Goal: Navigation & Orientation: Understand site structure

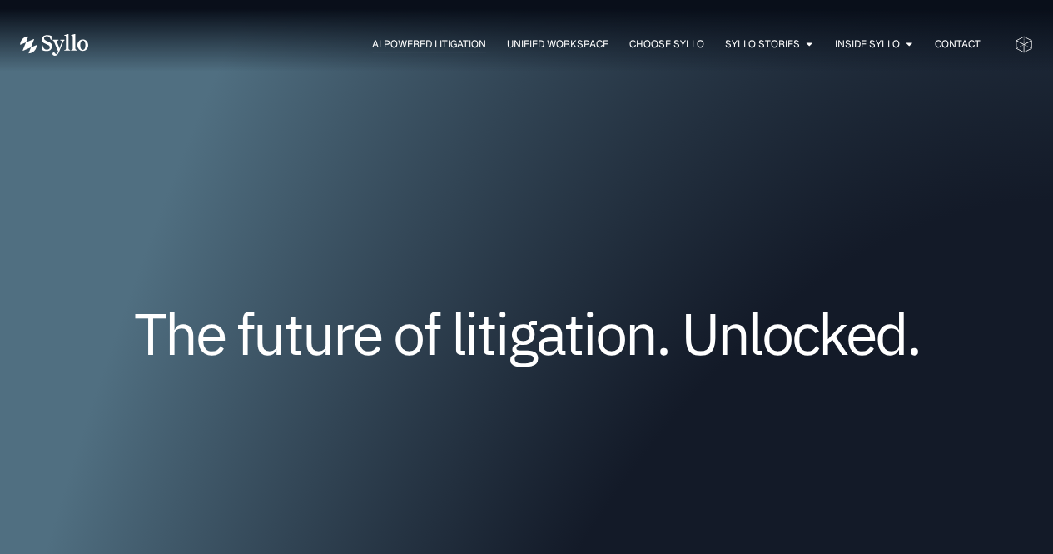
click at [461, 44] on span "AI Powered Litigation" at bounding box center [429, 44] width 114 height 15
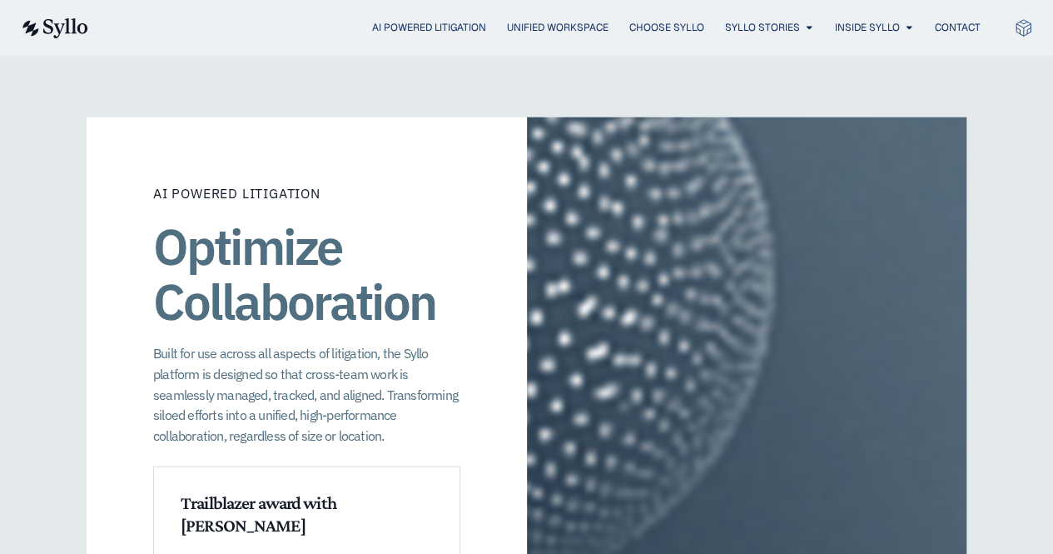
scroll to position [2165, 0]
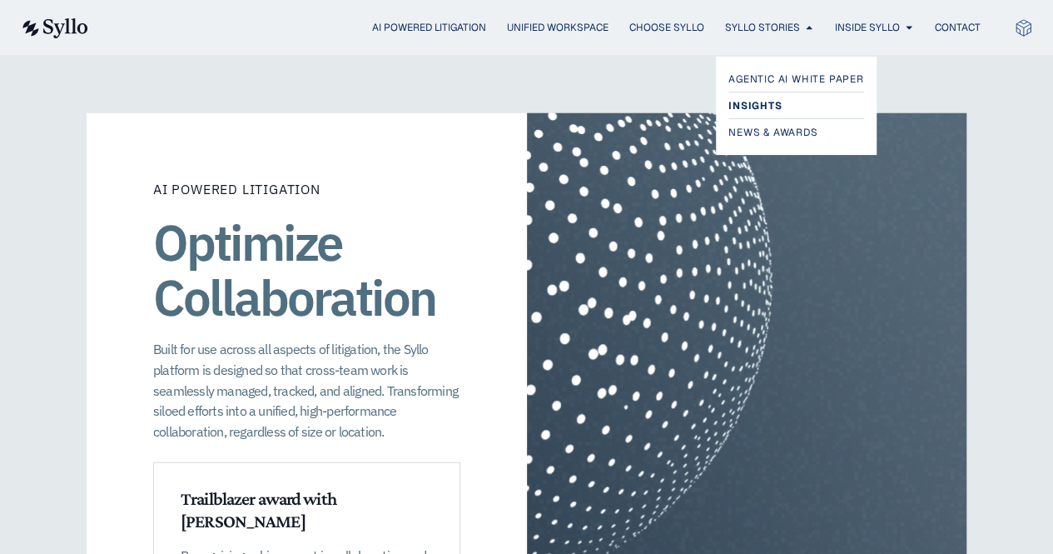
click at [740, 102] on span "Insights" at bounding box center [755, 106] width 53 height 20
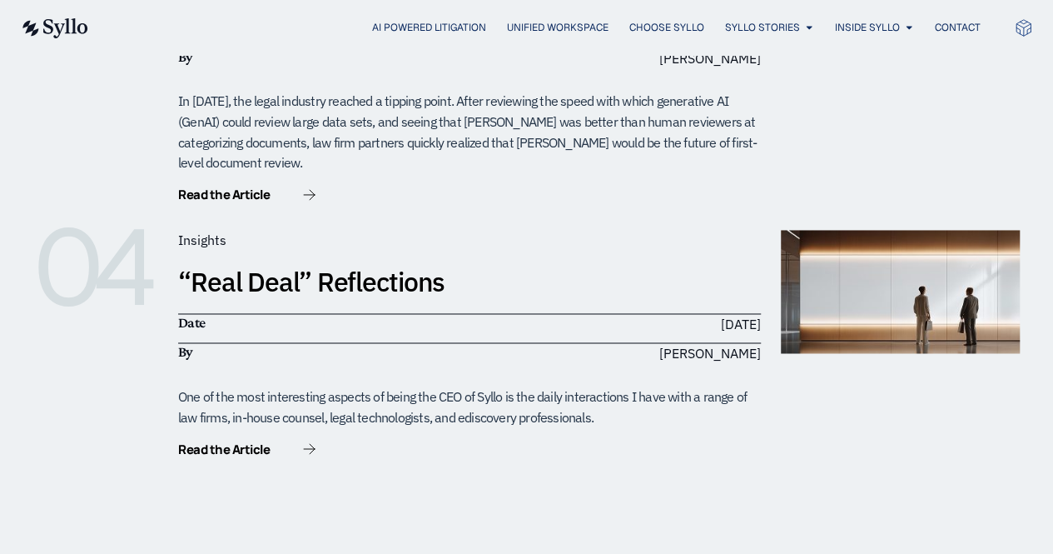
scroll to position [1199, 0]
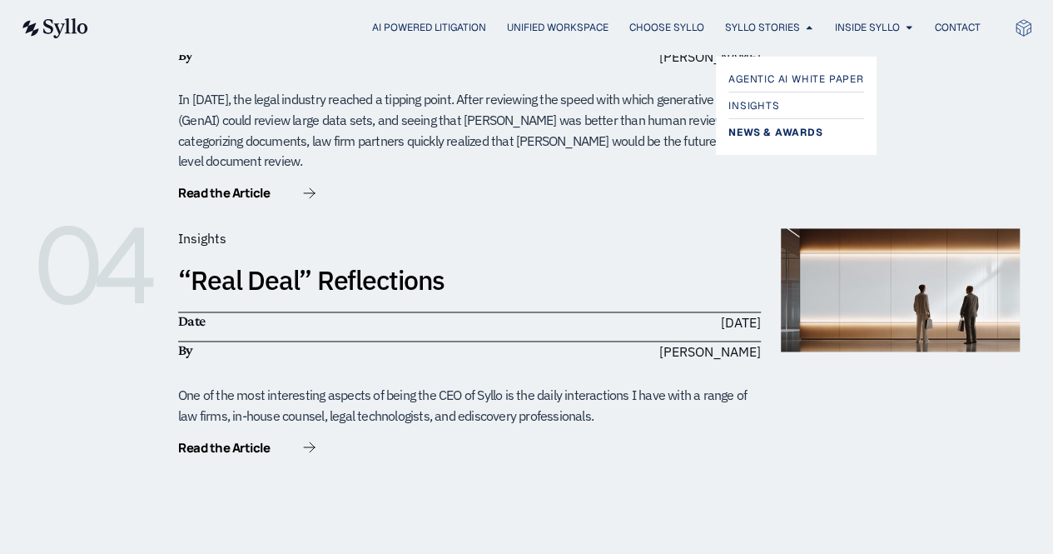
click at [752, 132] on span "News & Awards" at bounding box center [776, 132] width 94 height 20
